Goal: Transaction & Acquisition: Purchase product/service

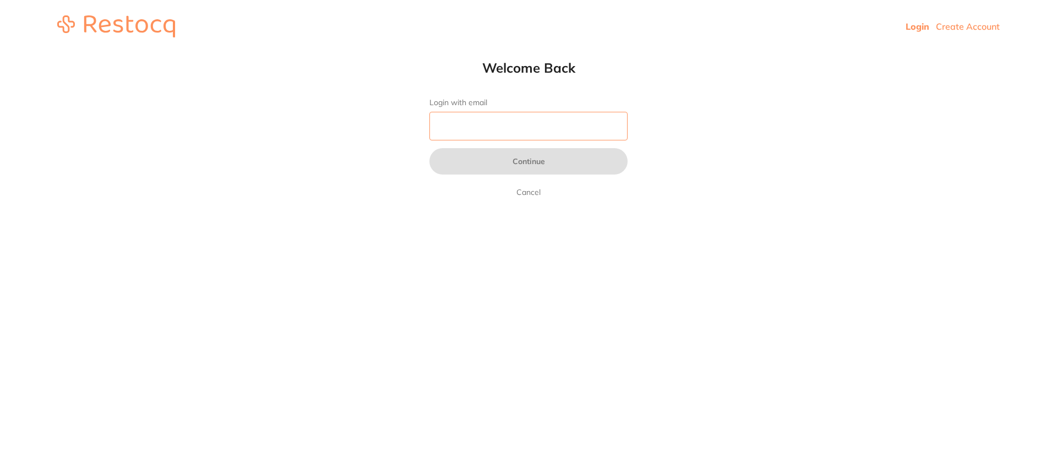
click at [496, 121] on input "Login with email" at bounding box center [528, 126] width 198 height 29
type input "[EMAIL_ADDRESS][DOMAIN_NAME]"
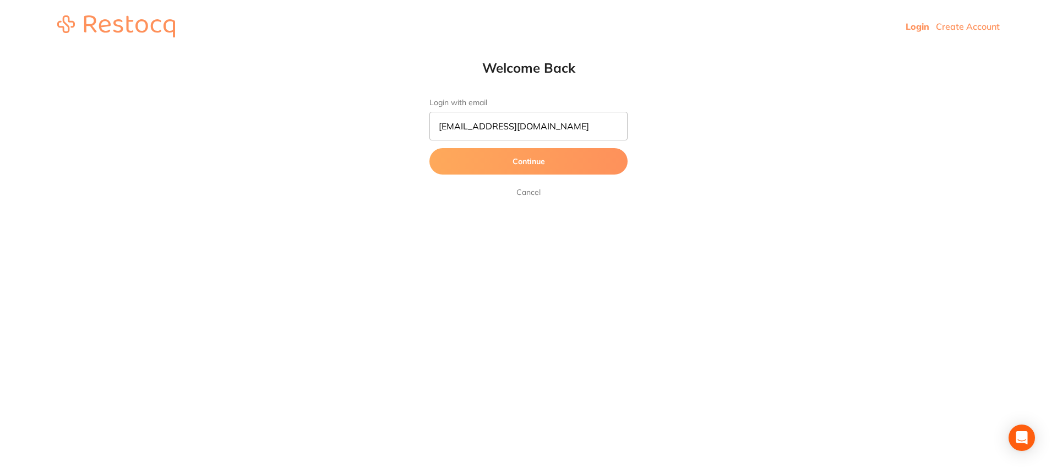
click at [528, 165] on button "Continue" at bounding box center [528, 161] width 198 height 26
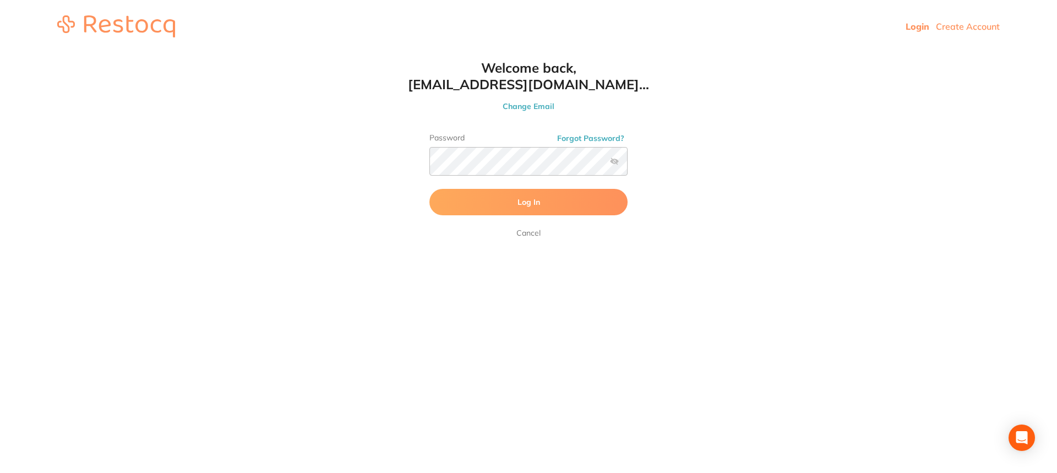
click at [552, 203] on button "Log In" at bounding box center [528, 202] width 198 height 26
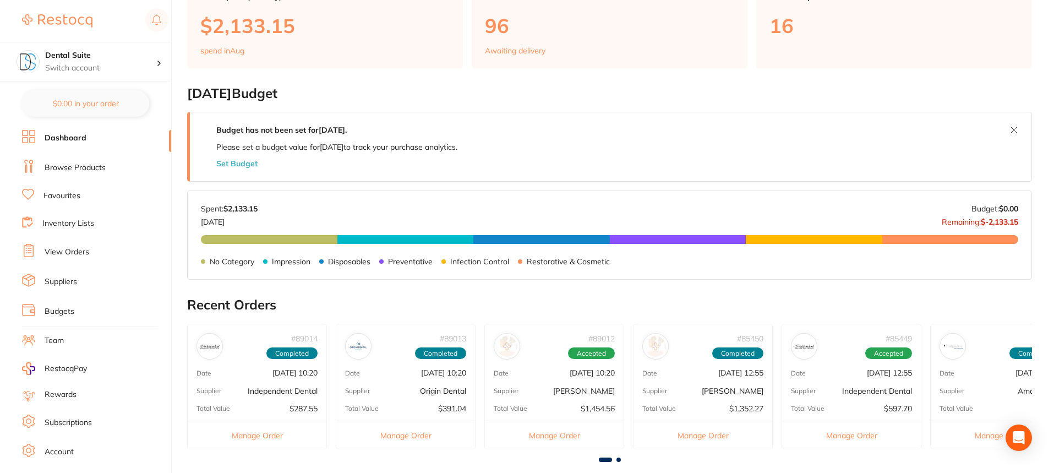
scroll to position [220, 0]
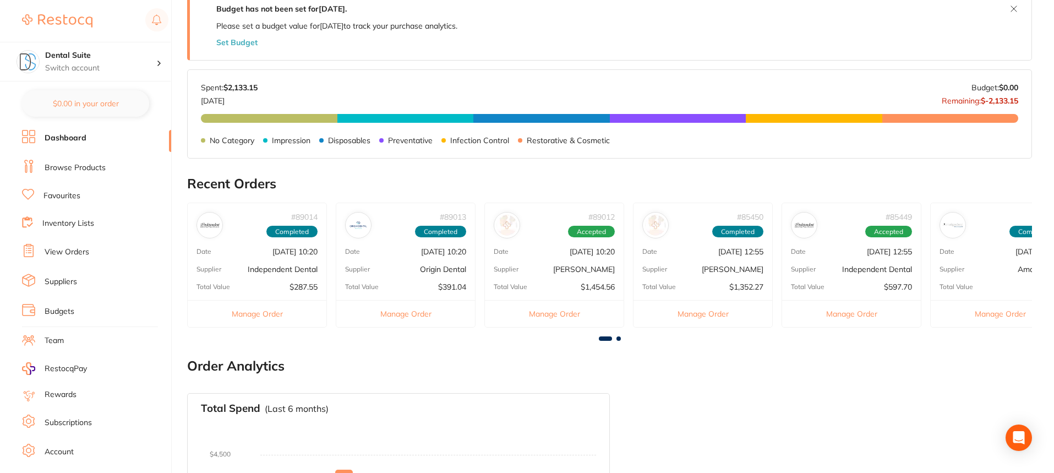
click at [75, 167] on link "Browse Products" at bounding box center [75, 167] width 61 height 11
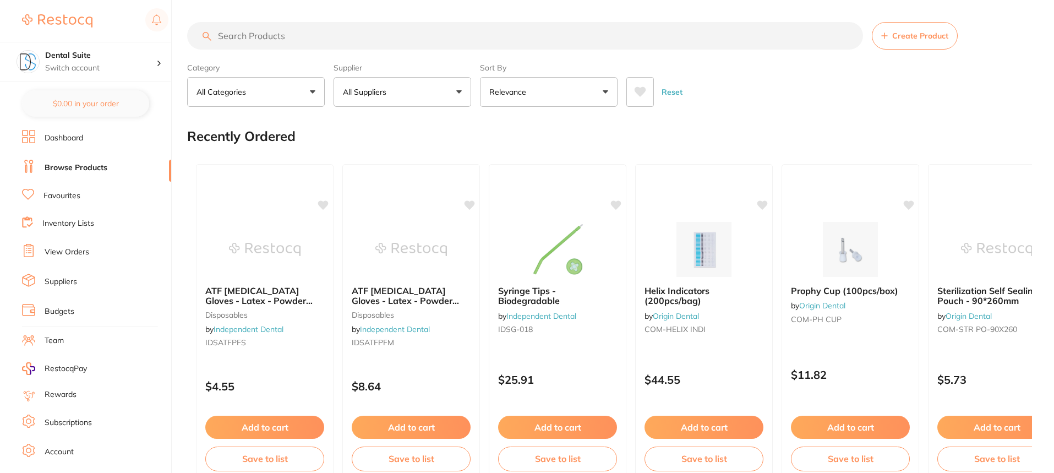
click at [281, 27] on input "search" at bounding box center [525, 36] width 676 height 28
type input "[MEDICAL_DATA] elevator"
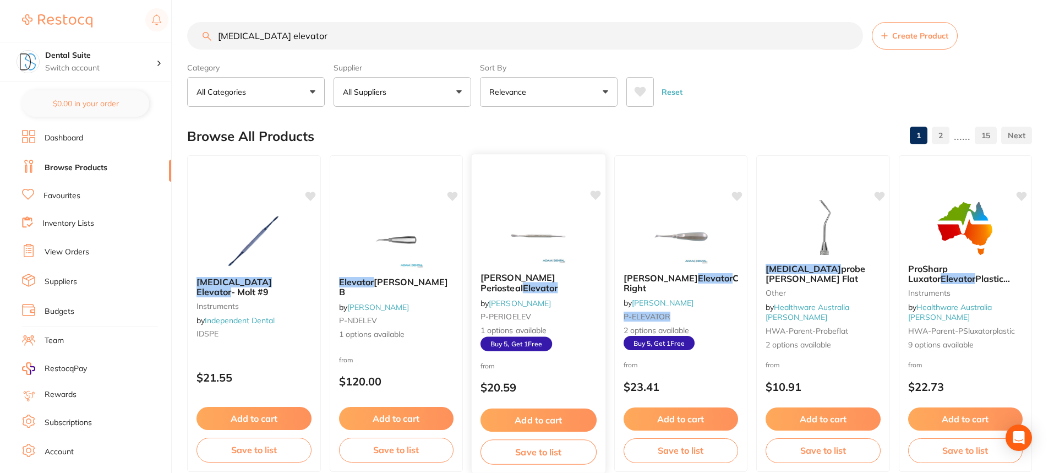
click at [511, 282] on span "[PERSON_NAME] Periosteal" at bounding box center [517, 282] width 75 height 21
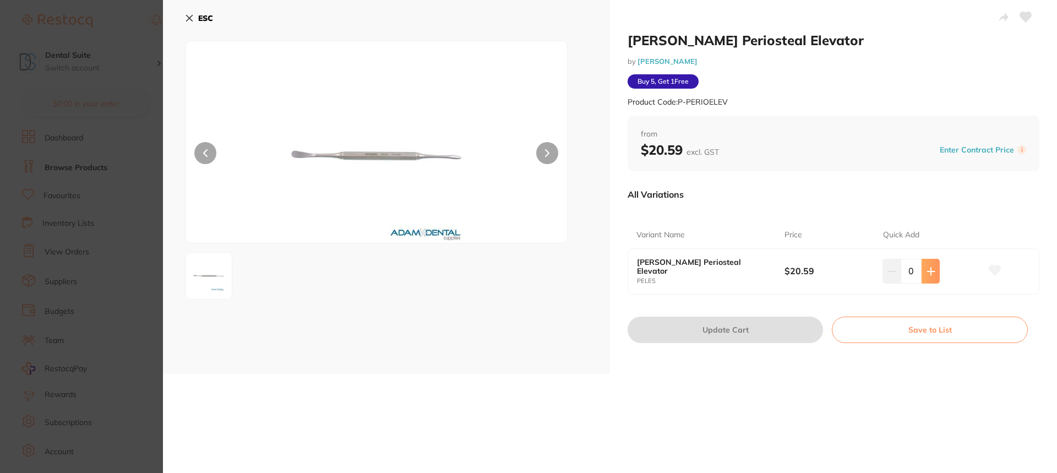
click at [932, 270] on icon at bounding box center [930, 271] width 9 height 9
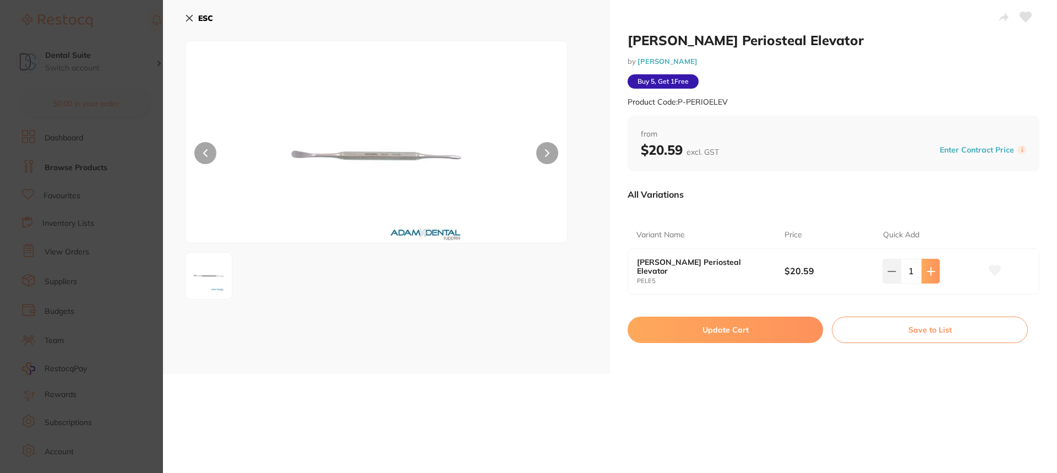
click at [932, 270] on icon at bounding box center [930, 271] width 9 height 9
type input "5"
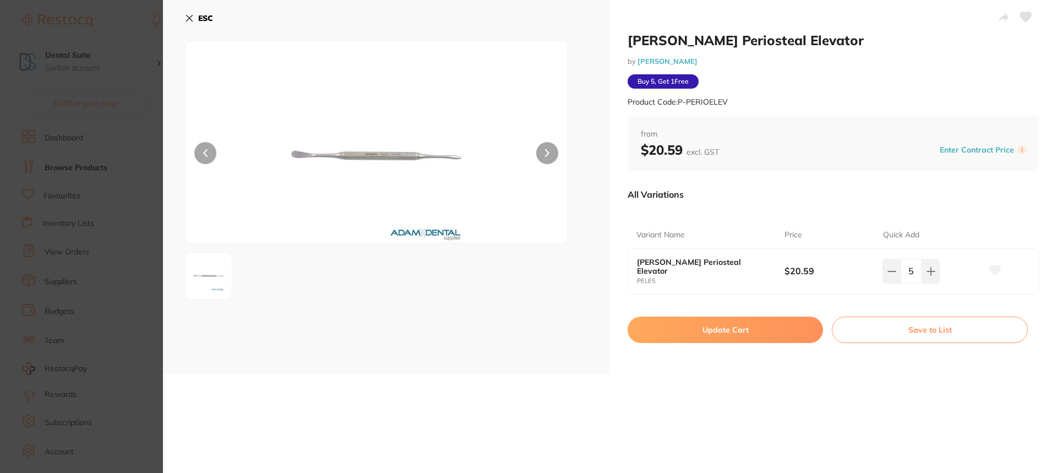
click at [982, 265] on button at bounding box center [995, 272] width 28 height 28
click at [190, 15] on icon at bounding box center [189, 18] width 9 height 9
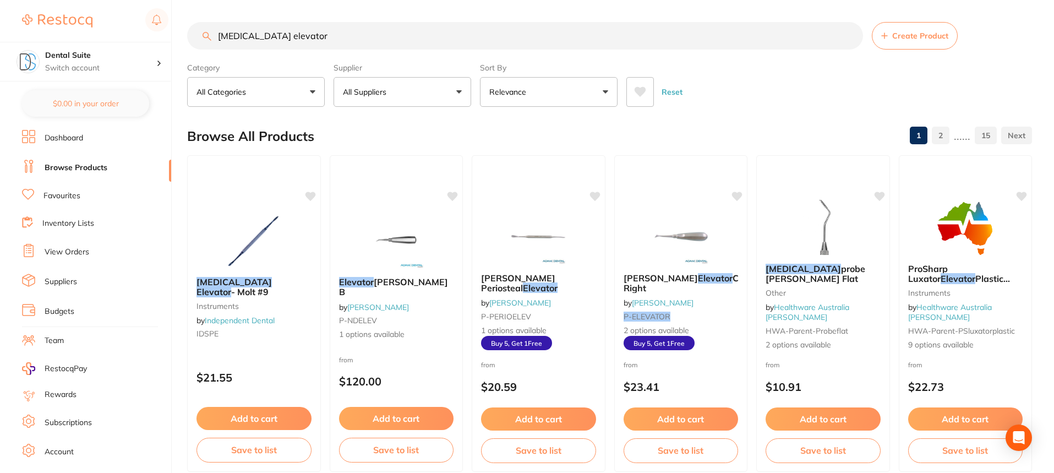
drag, startPoint x: 248, startPoint y: 39, endPoint x: 203, endPoint y: 41, distance: 45.2
click at [203, 41] on input "[MEDICAL_DATA] elevator" at bounding box center [525, 36] width 676 height 28
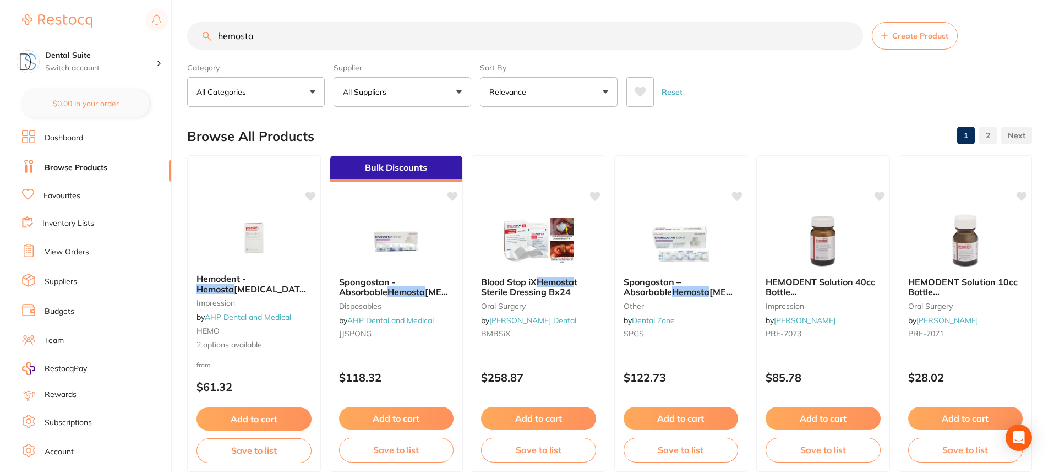
type input "hemosta"
